Goal: Task Accomplishment & Management: Complete application form

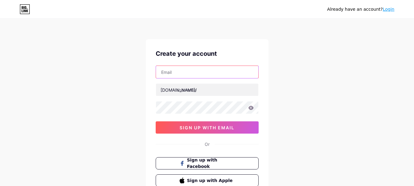
click at [196, 71] on input "text" at bounding box center [207, 72] width 102 height 12
type input "[EMAIL_ADDRESS][DOMAIN_NAME]"
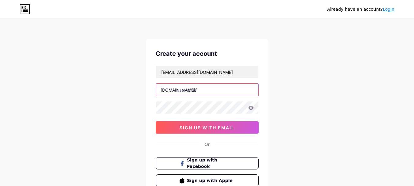
click at [208, 94] on input "text" at bounding box center [207, 90] width 102 height 12
paste input "mrlamborghini"
type input "mrlamborghini"
click at [328, 144] on div "Already have an account? Login Create your account [EMAIL_ADDRESS][DOMAIN_NAME]…" at bounding box center [207, 117] width 414 height 234
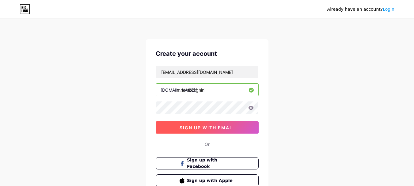
click at [208, 128] on span "sign up with email" at bounding box center [206, 127] width 55 height 5
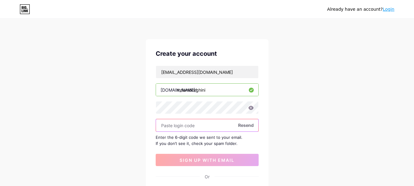
paste input "833510"
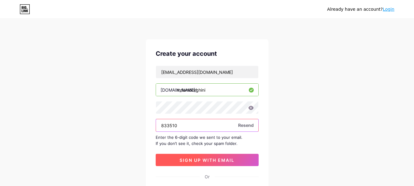
type input "833510"
click at [208, 160] on span "sign up with email" at bounding box center [206, 159] width 55 height 5
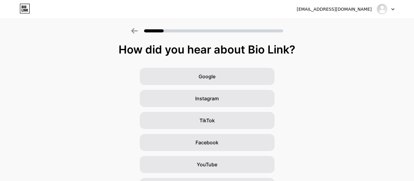
scroll to position [80, 0]
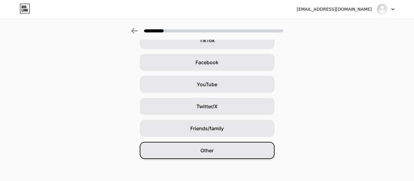
click at [226, 158] on div "Other" at bounding box center [207, 150] width 135 height 17
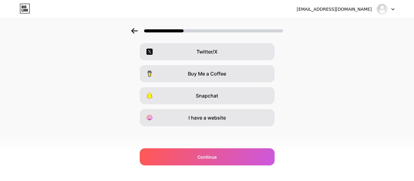
scroll to position [113, 0]
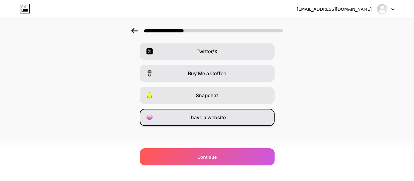
click at [217, 120] on span "I have a website" at bounding box center [206, 117] width 37 height 7
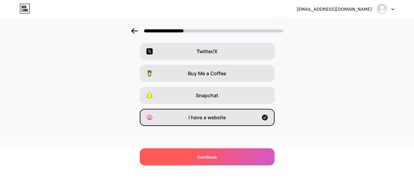
click at [220, 158] on div "Continue" at bounding box center [207, 156] width 135 height 17
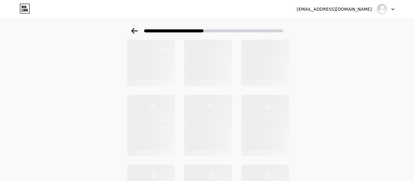
scroll to position [0, 0]
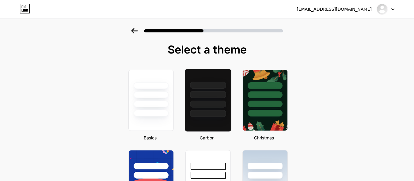
click at [197, 96] on div at bounding box center [208, 94] width 36 height 7
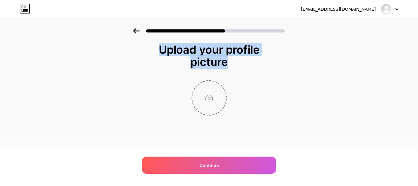
drag, startPoint x: 418, startPoint y: 52, endPoint x: 219, endPoint y: 102, distance: 204.5
click at [219, 102] on div "Upload your profile picture Continue" at bounding box center [209, 87] width 418 height 118
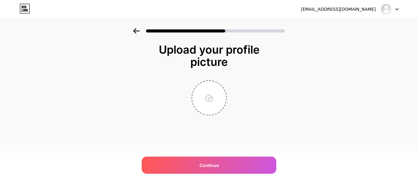
click at [164, 92] on div at bounding box center [209, 97] width 122 height 35
click at [199, 100] on input "file" at bounding box center [209, 98] width 34 height 34
type input "C:\fakepath\Untitled design (4).jpg"
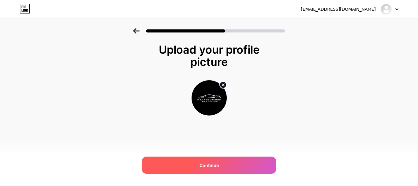
click at [206, 166] on span "Continue" at bounding box center [209, 165] width 19 height 6
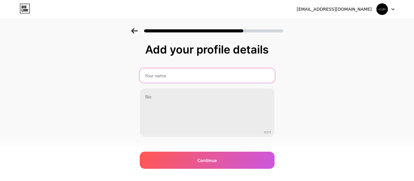
click at [197, 77] on input "text" at bounding box center [206, 75] width 135 height 15
click at [166, 81] on input "text" at bounding box center [206, 75] width 135 height 15
paste input "Mr. Lamborghini"
click at [152, 76] on input "Mr. Lamborghini" at bounding box center [206, 75] width 135 height 15
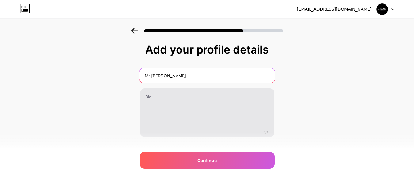
type input "Mr Lamborghini"
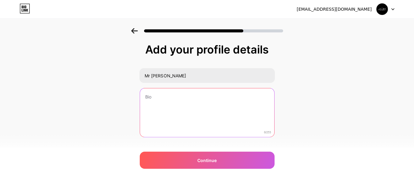
click at [178, 107] on textarea at bounding box center [207, 112] width 134 height 49
click at [181, 122] on textarea at bounding box center [206, 113] width 135 height 50
paste textarea "Mr. Lamborghini stands as a premier choice for exotic car hire in Dubai, offeri…"
type textarea "Mr. Lamborghini stands as a premier choice for exotic car hire in Dubai, offeri…"
click at [172, 110] on textarea at bounding box center [206, 113] width 135 height 50
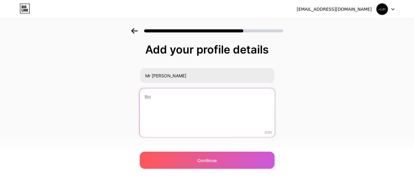
paste textarea "Mr. Lamborghini offers luxury car rentals in Dubai with a range of stunning Lam…"
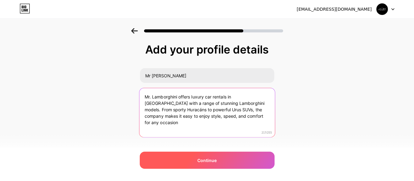
type textarea "Mr. Lamborghini offers luxury car rentals in Dubai with a range of stunning Lam…"
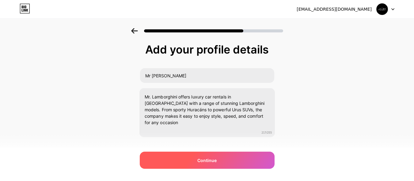
click at [212, 161] on span "Continue" at bounding box center [206, 160] width 19 height 6
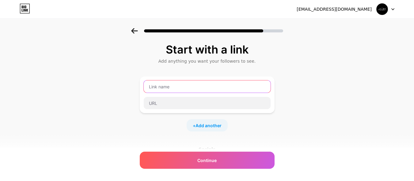
click at [206, 87] on input "text" at bounding box center [207, 86] width 127 height 12
click at [182, 81] on input "text" at bounding box center [207, 86] width 127 height 12
paste input "lambos for rent"
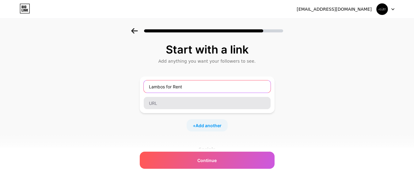
type input "Lambos for Rent"
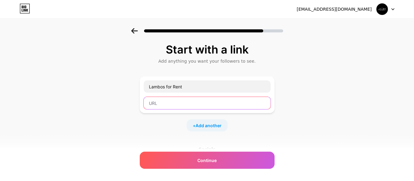
click at [191, 102] on input "text" at bounding box center [207, 103] width 127 height 12
paste input "https://lamborghinirentaldubaii.com/"
type input "https://lamborghinirentaldubaii.com/"
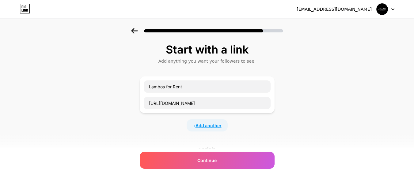
click at [208, 126] on span "Add another" at bounding box center [208, 125] width 26 height 6
click at [202, 128] on input "text" at bounding box center [207, 129] width 127 height 12
paste input "rent lamborghini urus dubai"
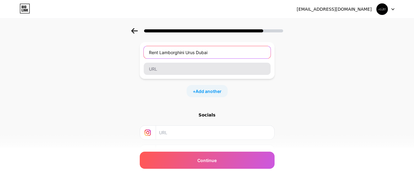
type input "Rent Lamborghini Urus Dubai"
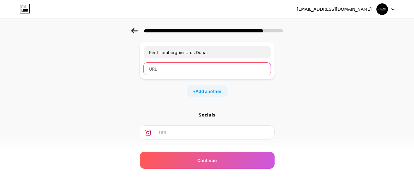
click at [244, 69] on input "text" at bounding box center [207, 69] width 127 height 12
paste input "https://lamborghinirentaldubaii.com/rent-lamborghini-urus-dubai/"
type input "https://lamborghinirentaldubaii.com/rent-lamborghini-urus-dubai/"
click at [321, 99] on div "Start with a link Add anything you want your followers to see. Lambos for Rent …" at bounding box center [207, 80] width 414 height 258
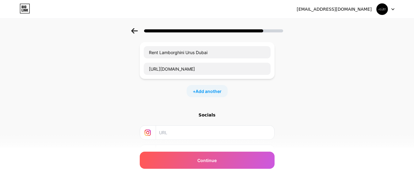
scroll to position [0, 0]
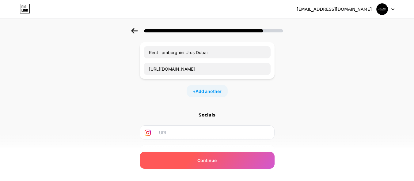
click at [216, 159] on span "Continue" at bounding box center [206, 160] width 19 height 6
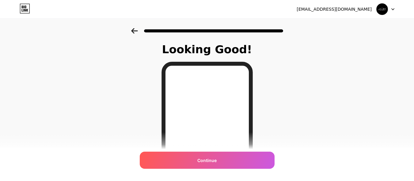
scroll to position [126, 0]
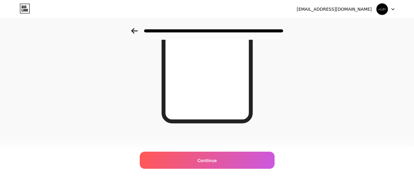
click at [183, 170] on div "adamcopland88@proton.me Logout Link Copied Looking Good! Continue" at bounding box center [207, 28] width 414 height 308
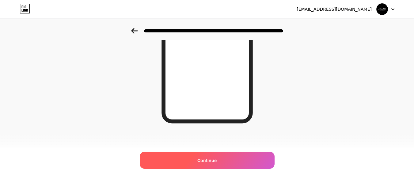
click at [207, 162] on span "Continue" at bounding box center [206, 160] width 19 height 6
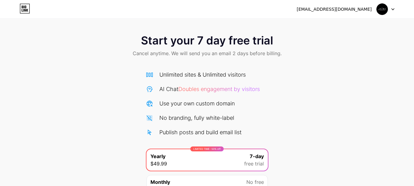
scroll to position [61, 0]
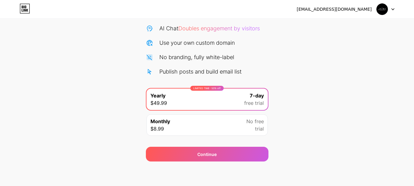
click at [233, 134] on div "Monthly $8.99 No free trial" at bounding box center [206, 124] width 121 height 21
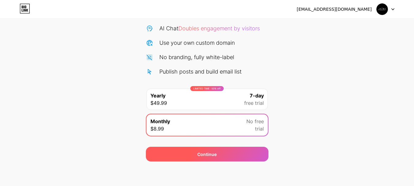
click at [226, 150] on div "Continue" at bounding box center [207, 154] width 122 height 15
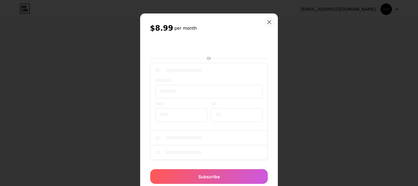
click at [268, 19] on div at bounding box center [269, 22] width 11 height 11
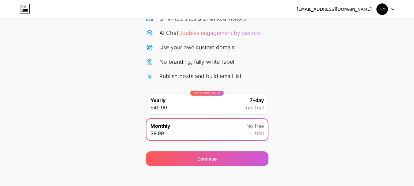
scroll to position [59, 0]
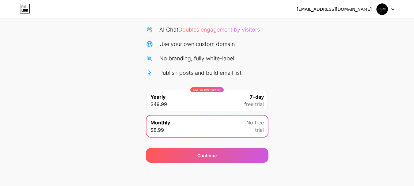
click at [230, 28] on span "Doubles engagement by visitors" at bounding box center [218, 29] width 81 height 6
click at [226, 96] on div "LIMITED TIME : 50% off Yearly $49.99 7-day free trial" at bounding box center [206, 100] width 121 height 21
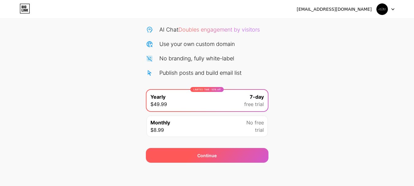
click at [214, 148] on div "Continue" at bounding box center [207, 155] width 122 height 15
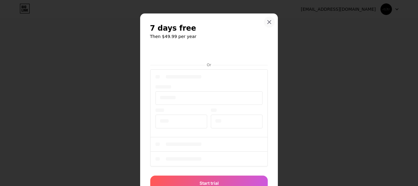
click at [267, 21] on icon at bounding box center [269, 22] width 5 height 5
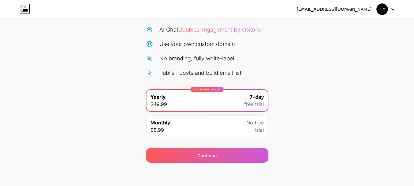
click at [389, 12] on div at bounding box center [385, 9] width 18 height 11
click at [21, 11] on icon at bounding box center [25, 9] width 10 height 10
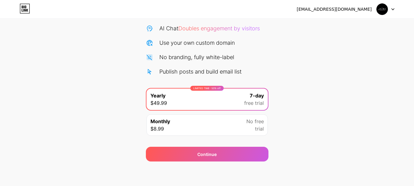
click at [29, 13] on icon at bounding box center [24, 8] width 9 height 9
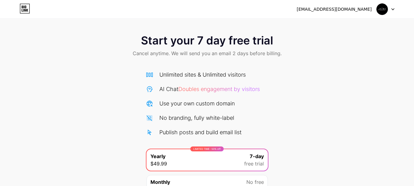
scroll to position [61, 0]
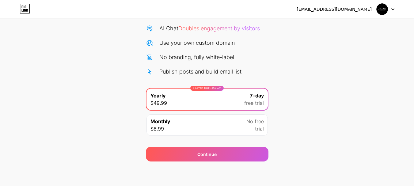
click at [313, 168] on div "[EMAIL_ADDRESS][DOMAIN_NAME] Logout Link Copied Start your 7 day free trial Can…" at bounding box center [207, 62] width 414 height 246
drag, startPoint x: 167, startPoint y: 58, endPoint x: 172, endPoint y: 69, distance: 12.1
click at [172, 69] on div "Unlimited sites & Unlimited visitors AI Chat Doubles engagement by visitors Use…" at bounding box center [207, 43] width 122 height 66
click at [172, 69] on div "Publish posts and build email list" at bounding box center [200, 71] width 82 height 8
click at [147, 72] on icon at bounding box center [149, 71] width 7 height 7
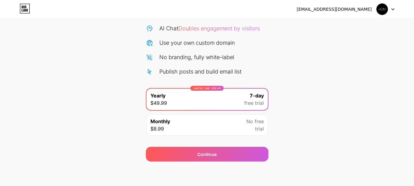
click at [170, 104] on div "LIMITED TIME : 50% off Yearly $49.99 7-day free trial" at bounding box center [206, 98] width 121 height 21
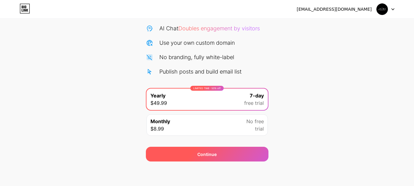
click at [204, 149] on div "Continue" at bounding box center [207, 154] width 122 height 15
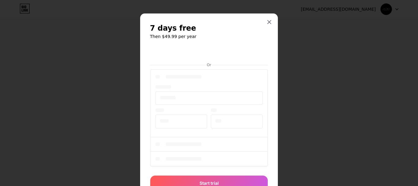
click at [270, 58] on div "7 days free Then $49.99 per year Or Start trial" at bounding box center [209, 106] width 138 height 187
click at [268, 24] on icon at bounding box center [269, 22] width 5 height 5
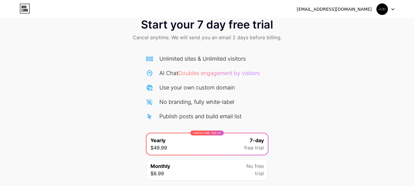
scroll to position [0, 0]
